Goal: Navigation & Orientation: Find specific page/section

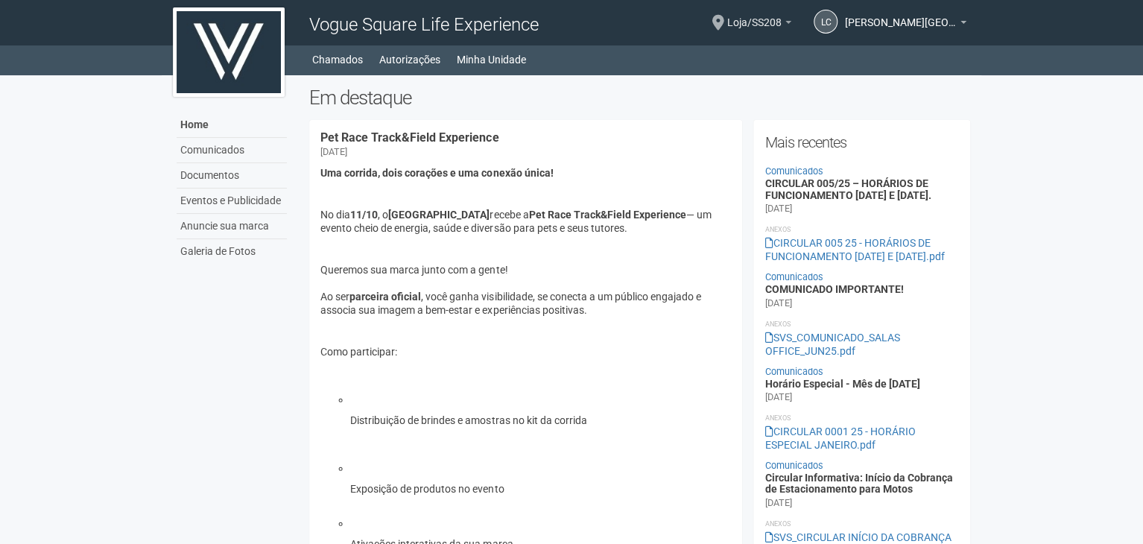
click at [783, 24] on link "Loja/SS208" at bounding box center [759, 25] width 64 height 12
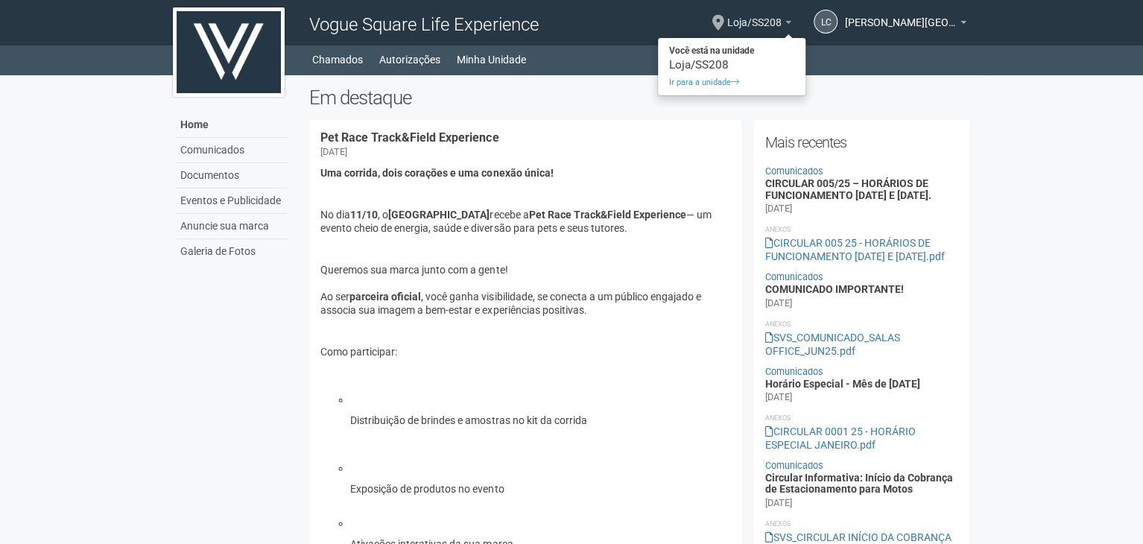
click at [783, 24] on link "Loja/SS208" at bounding box center [759, 25] width 64 height 12
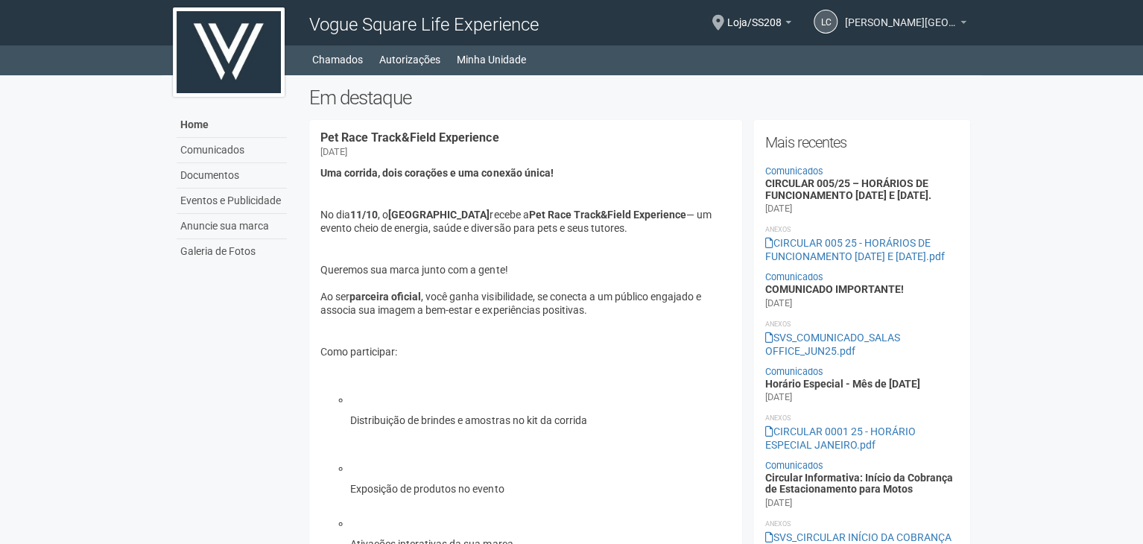
click at [962, 22] on b at bounding box center [963, 22] width 6 height 3
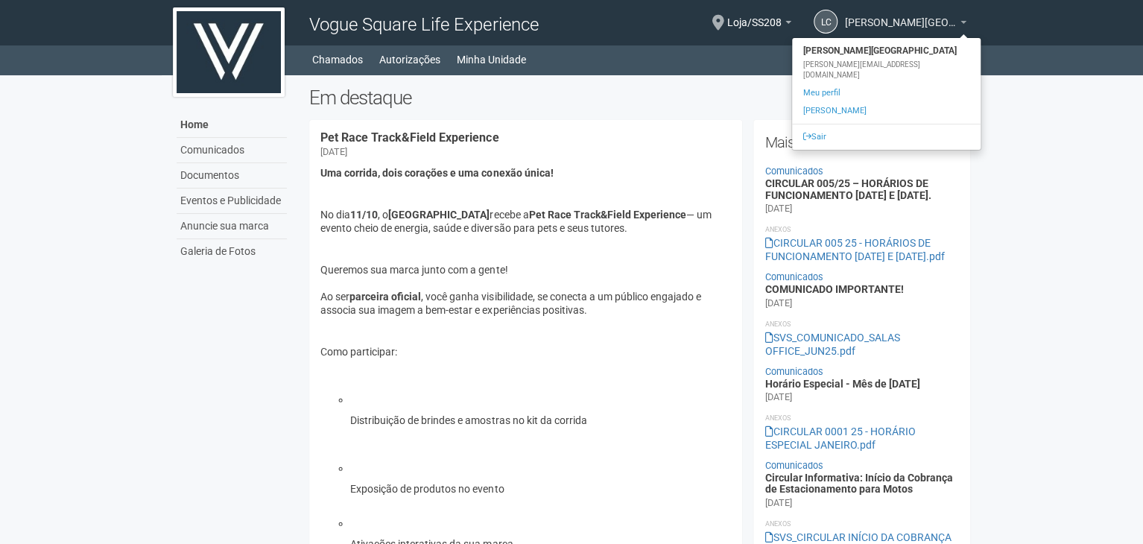
click at [953, 16] on span "[PERSON_NAME][GEOGRAPHIC_DATA]" at bounding box center [901, 15] width 112 height 26
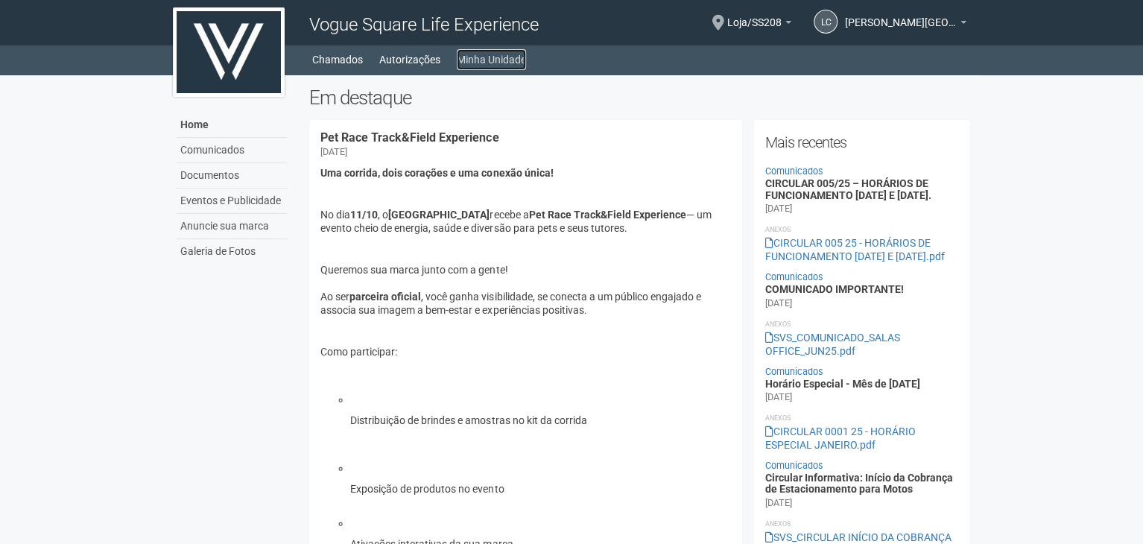
click at [483, 54] on link "Minha Unidade" at bounding box center [491, 59] width 69 height 21
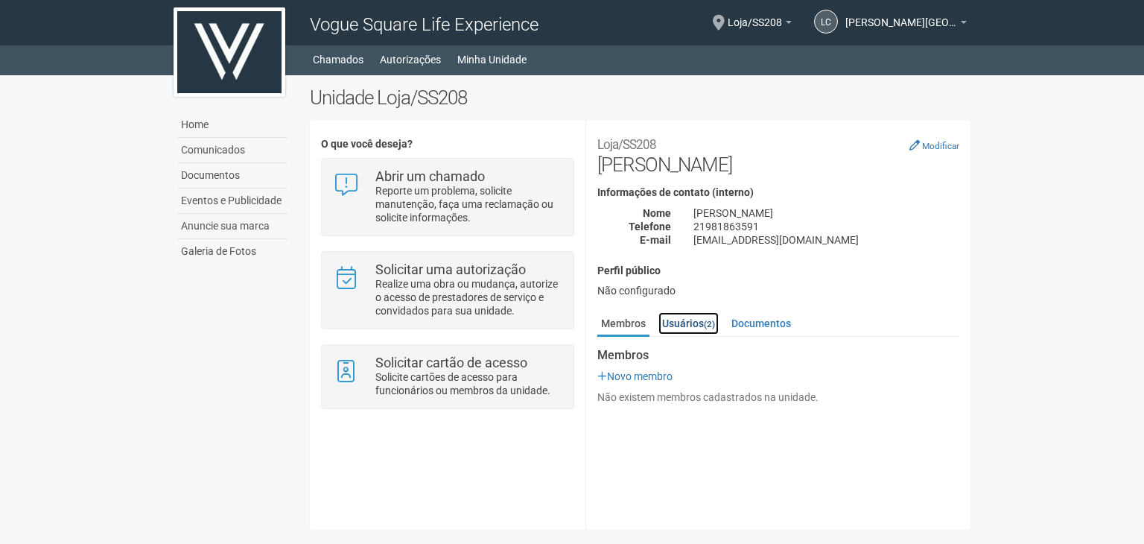
click at [696, 325] on link "Usuários (2)" at bounding box center [688, 323] width 60 height 22
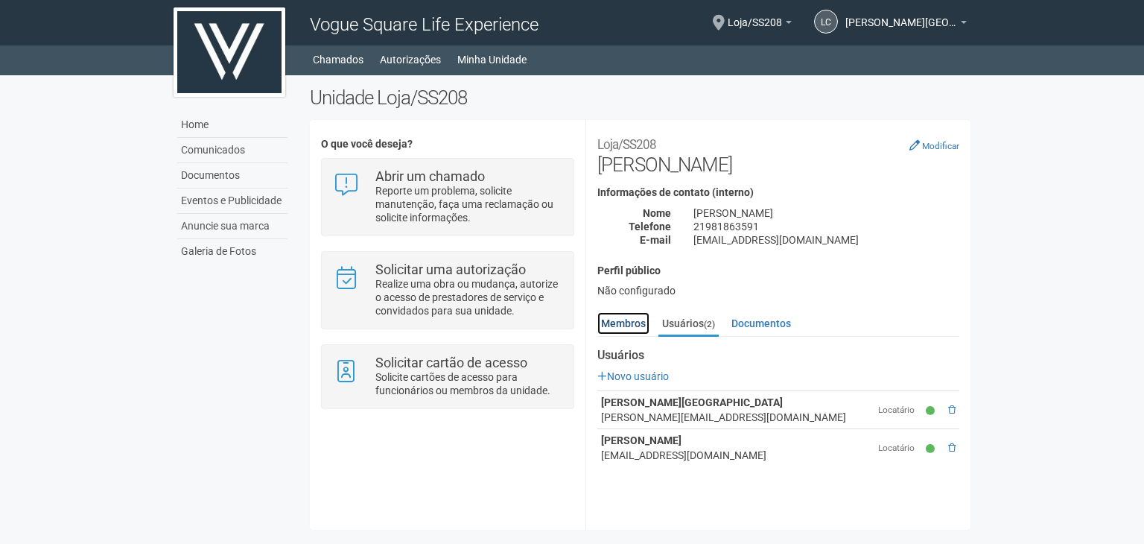
click at [620, 317] on link "Membros" at bounding box center [623, 323] width 52 height 22
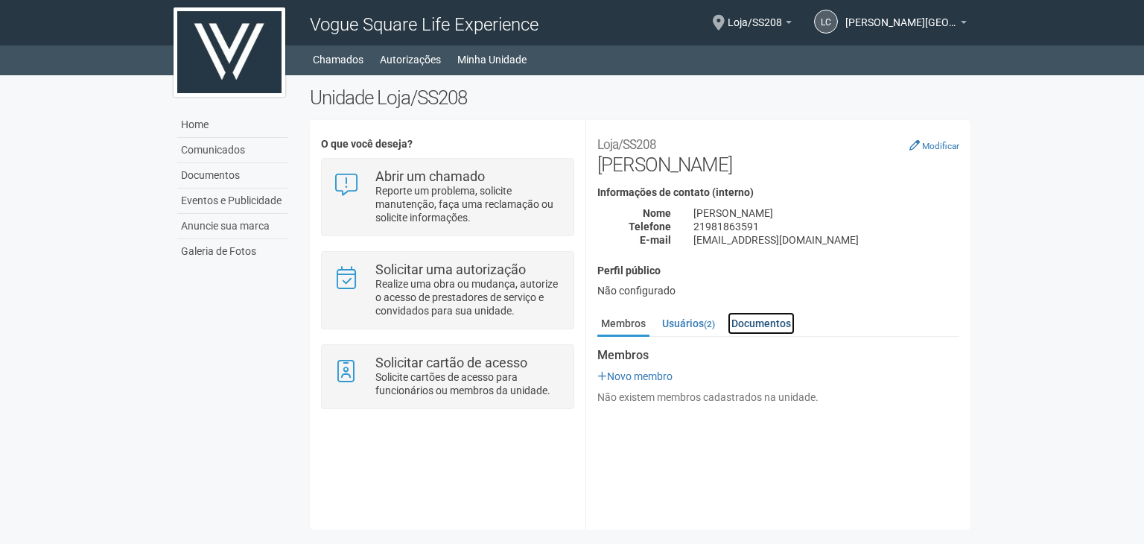
click at [750, 320] on link "Documentos" at bounding box center [761, 323] width 67 height 22
click at [608, 325] on link "Membros" at bounding box center [623, 323] width 52 height 22
click at [691, 320] on link "Usuários (2)" at bounding box center [688, 323] width 60 height 22
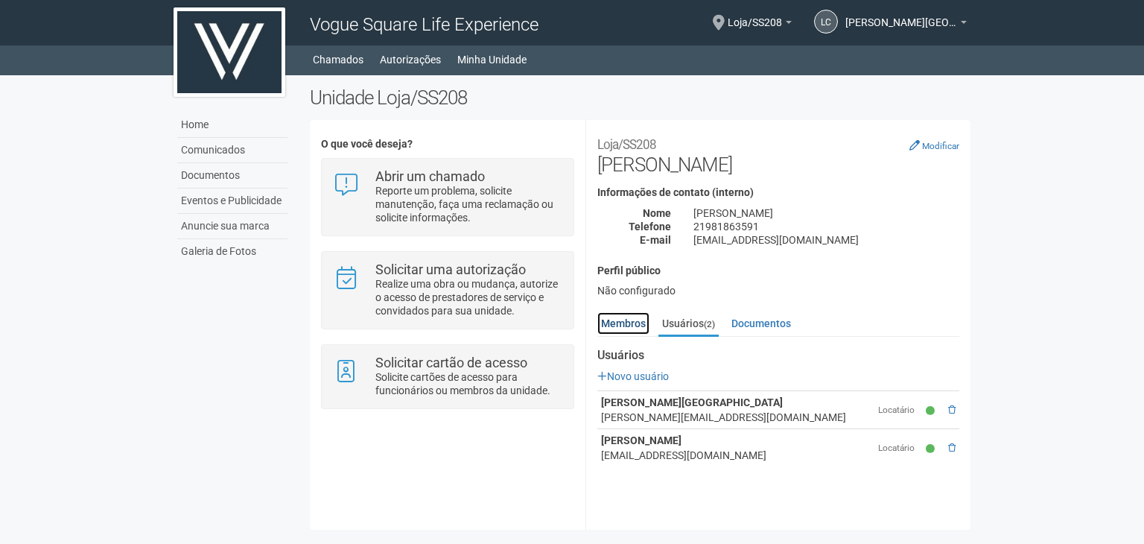
click at [620, 326] on link "Membros" at bounding box center [623, 323] width 52 height 22
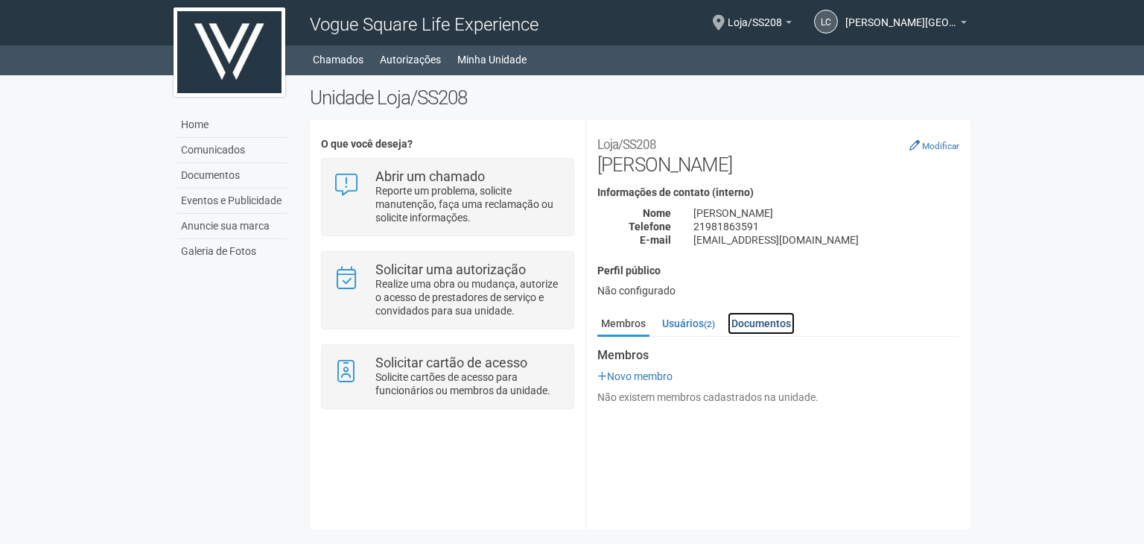
click at [747, 322] on link "Documentos" at bounding box center [761, 323] width 67 height 22
click at [630, 326] on link "Membros" at bounding box center [623, 323] width 52 height 22
click at [669, 320] on link "Usuários (2)" at bounding box center [688, 323] width 60 height 22
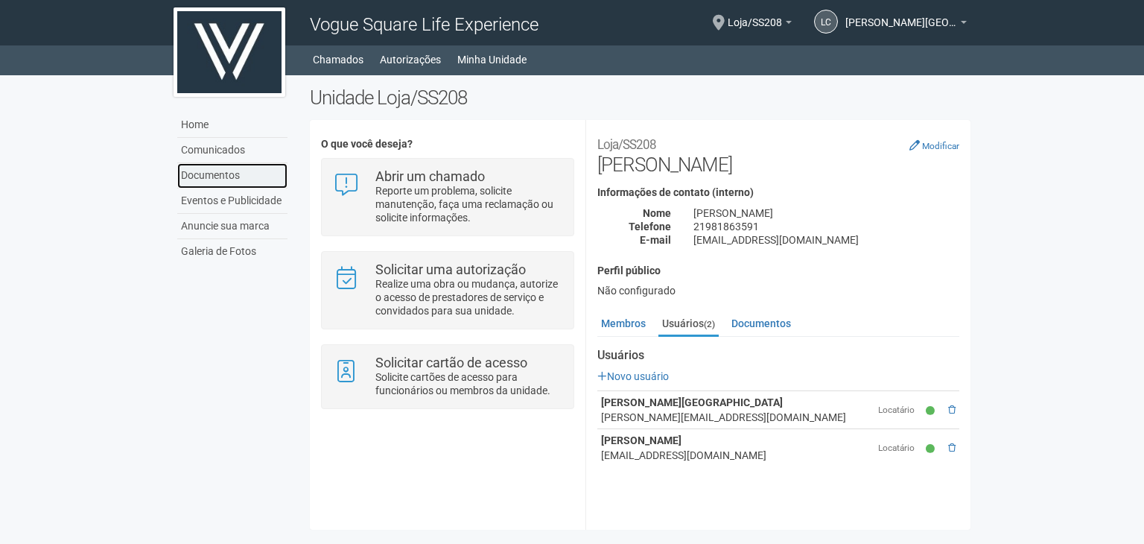
click at [197, 174] on link "Documentos" at bounding box center [232, 175] width 110 height 25
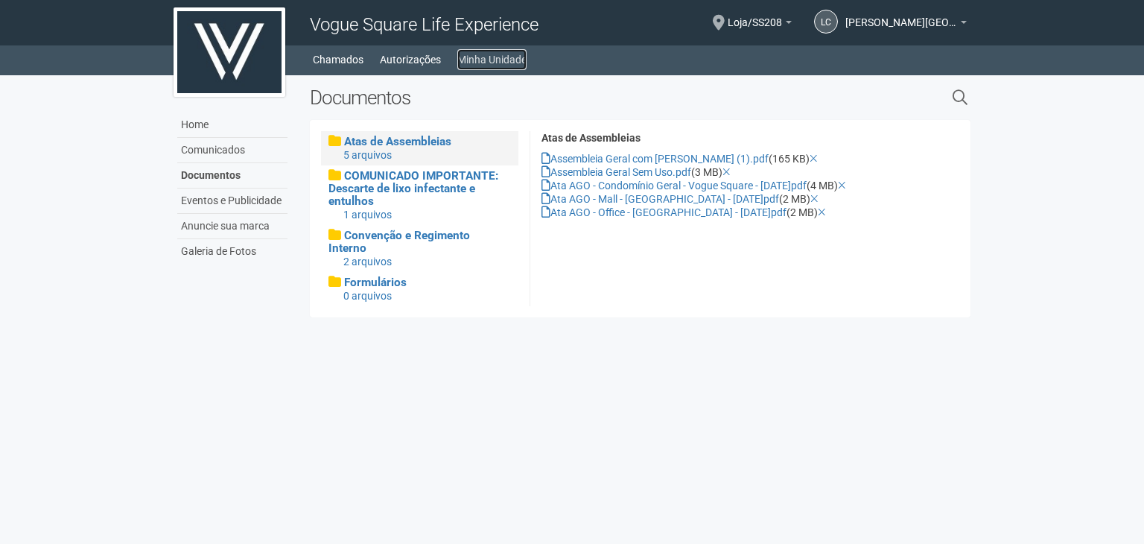
click at [486, 60] on link "Minha Unidade" at bounding box center [491, 59] width 69 height 21
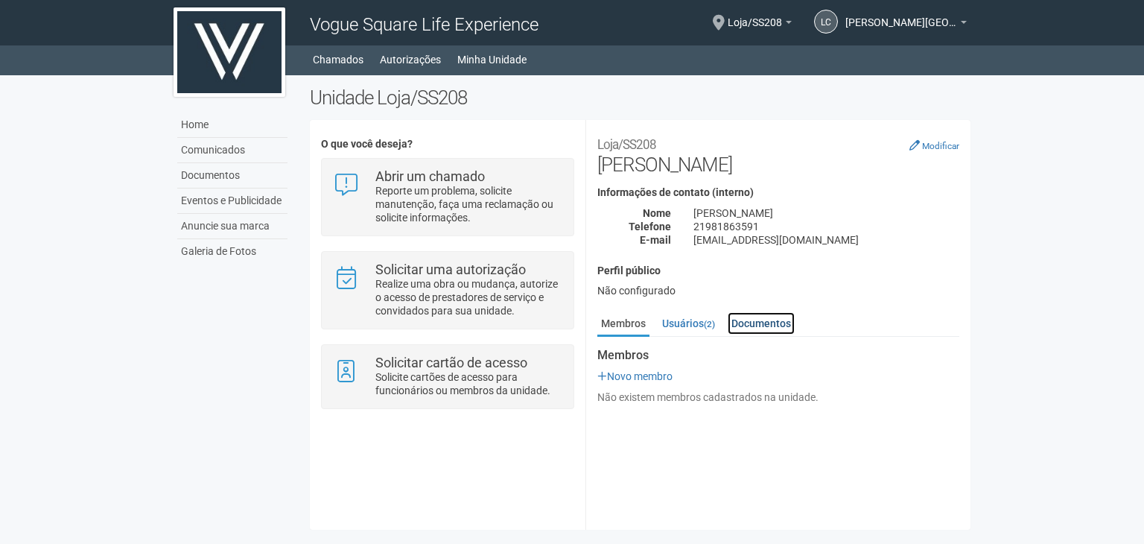
click at [766, 325] on link "Documentos" at bounding box center [761, 323] width 67 height 22
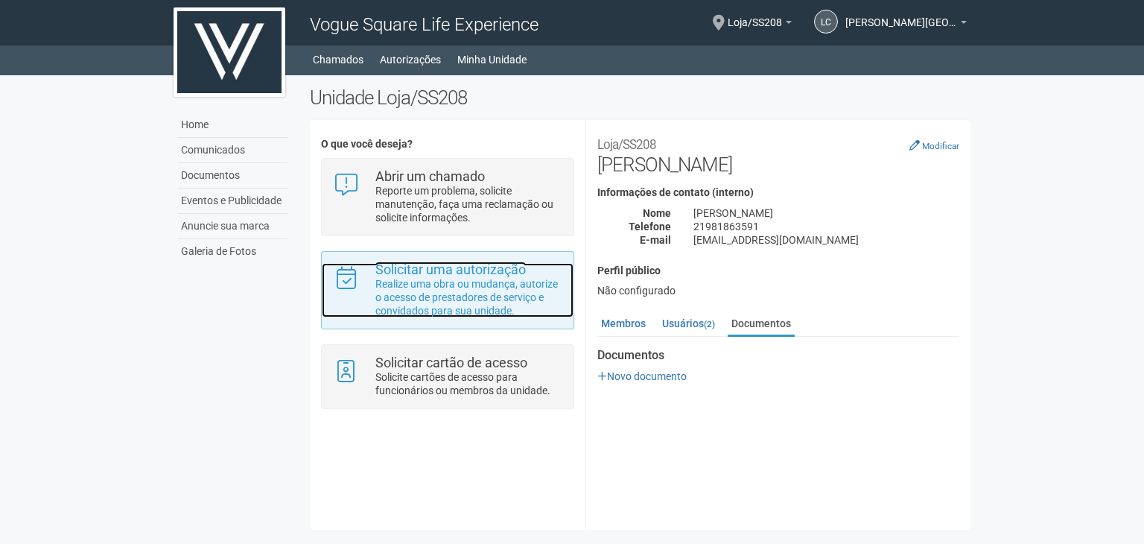
click at [483, 299] on p "Realize uma obra ou mudança, autorize o acesso de prestadores de serviço e conv…" at bounding box center [468, 297] width 187 height 40
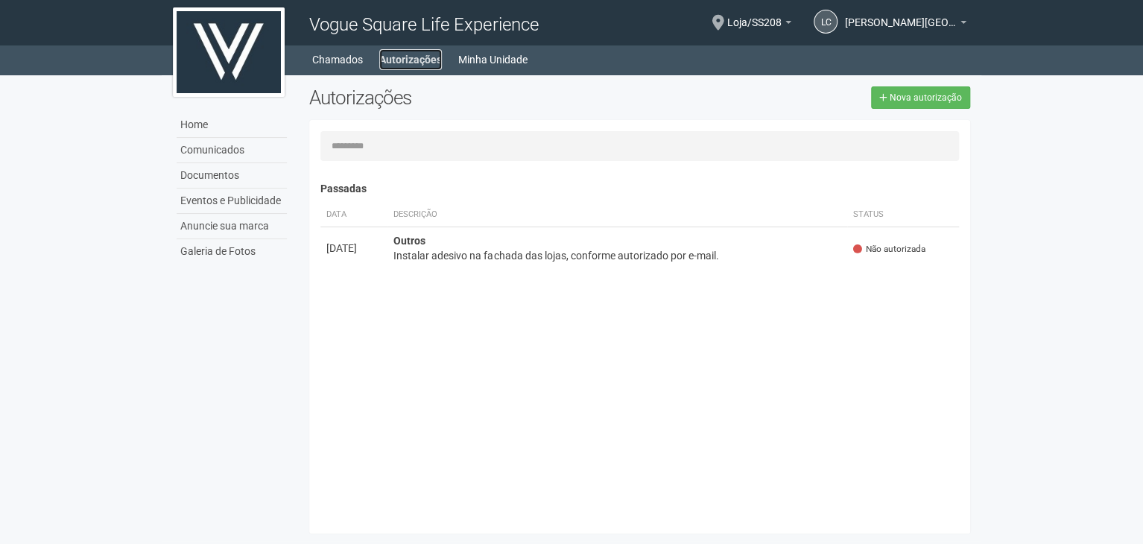
click at [414, 60] on link "Autorizações" at bounding box center [410, 59] width 63 height 21
click at [483, 65] on link "Minha Unidade" at bounding box center [492, 59] width 69 height 21
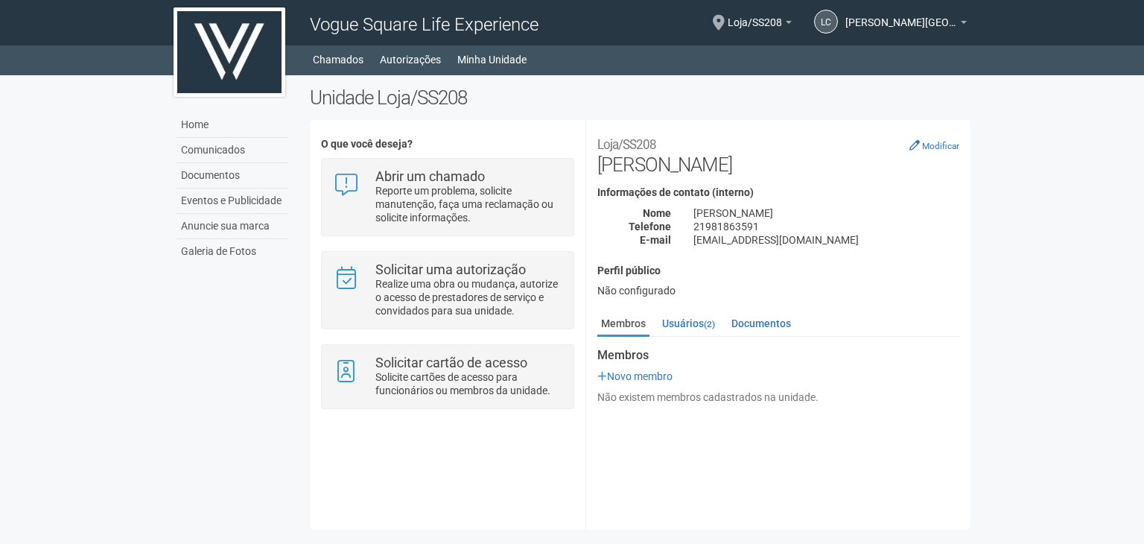
click at [700, 229] on div "21981863591" at bounding box center [826, 226] width 288 height 13
